Goal: Use online tool/utility

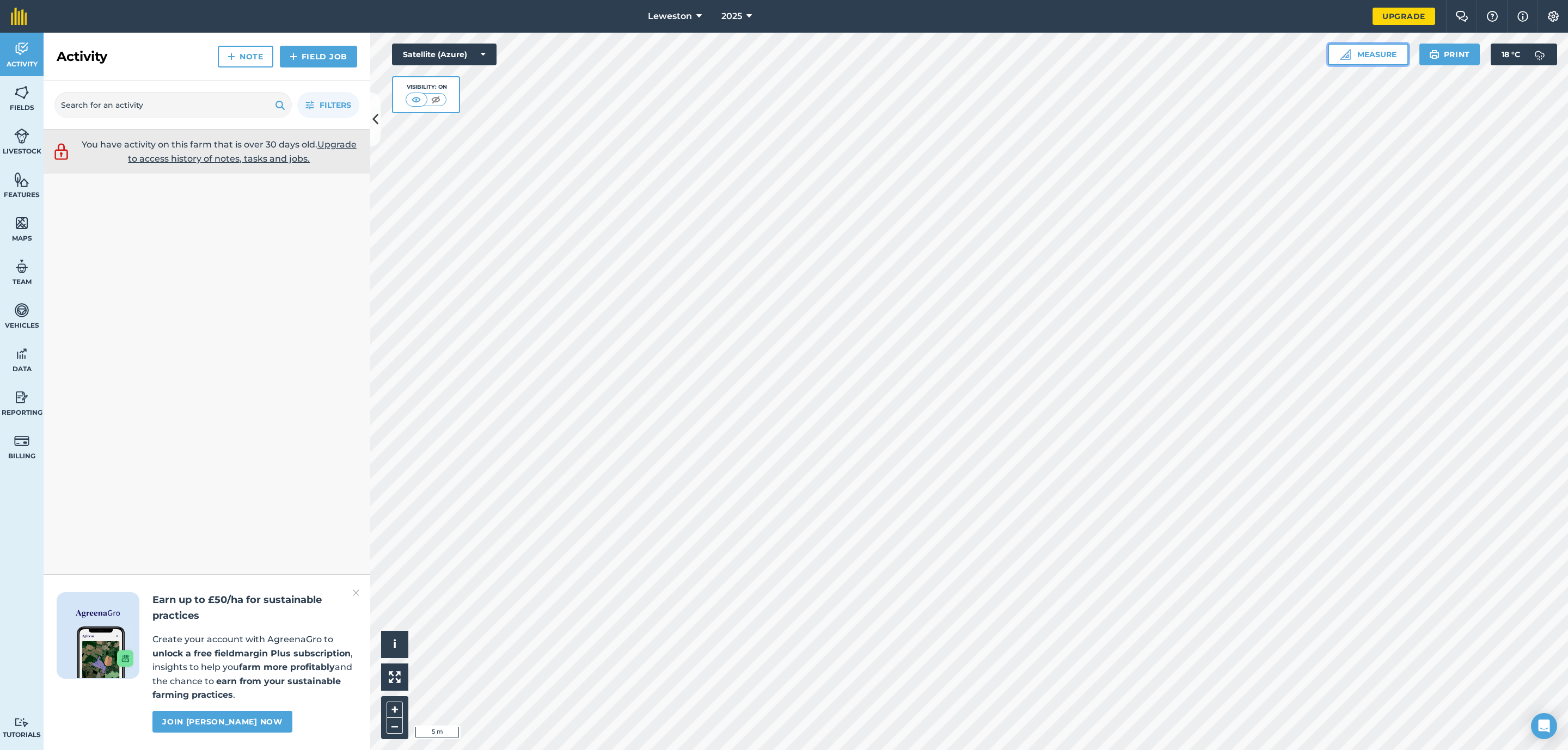
click at [1369, 61] on button "Measure" at bounding box center [1367, 54] width 80 height 22
click at [1477, 152] on icon at bounding box center [1474, 151] width 12 height 12
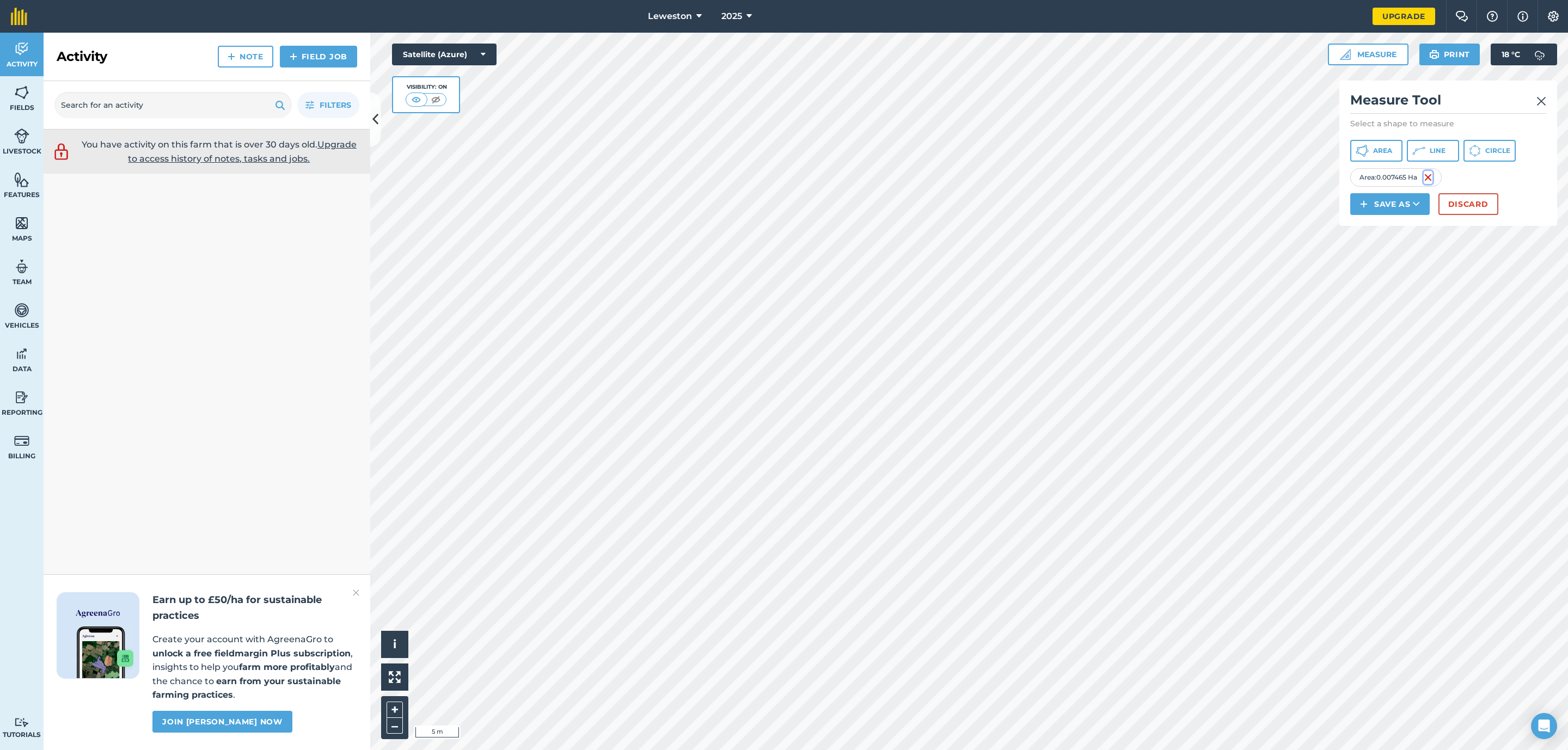
click at [1429, 178] on img at bounding box center [1428, 178] width 8 height 13
click at [1362, 150] on icon at bounding box center [1362, 151] width 13 height 13
click at [1382, 147] on span "Area" at bounding box center [1382, 151] width 19 height 8
